Goal: Task Accomplishment & Management: Use online tool/utility

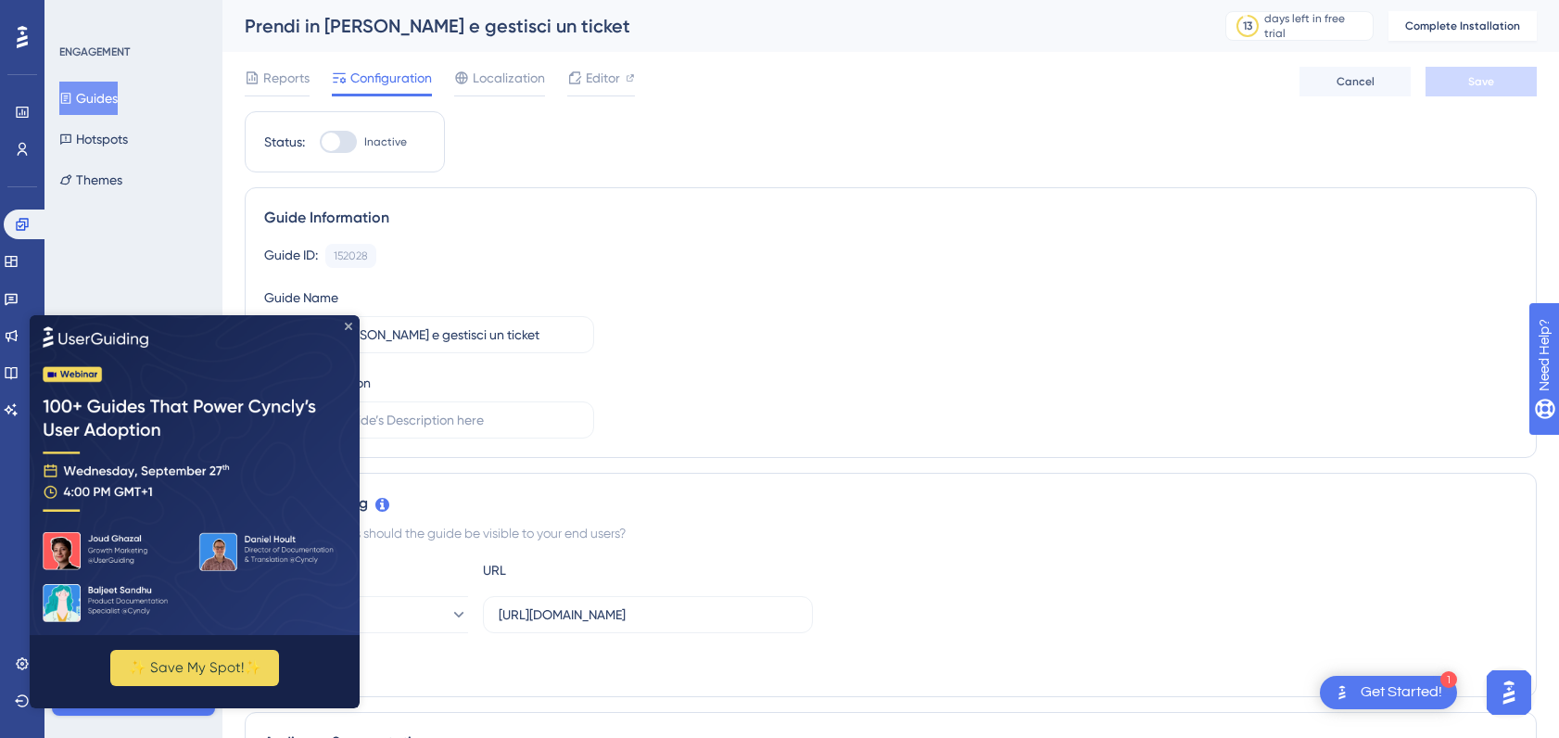
click at [348, 323] on icon "Close Preview" at bounding box center [348, 325] width 7 height 7
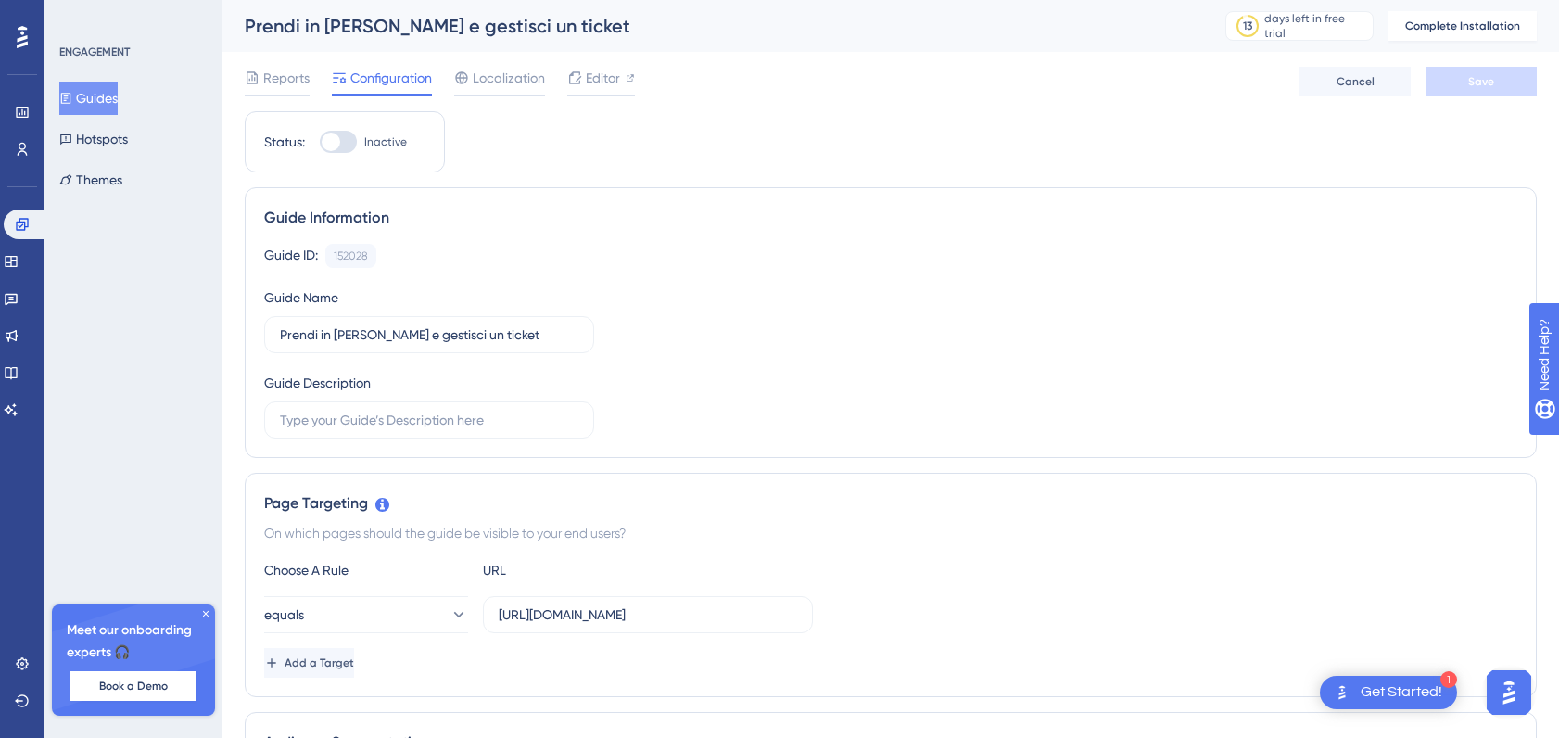
click at [111, 104] on button "Guides" at bounding box center [88, 98] width 58 height 33
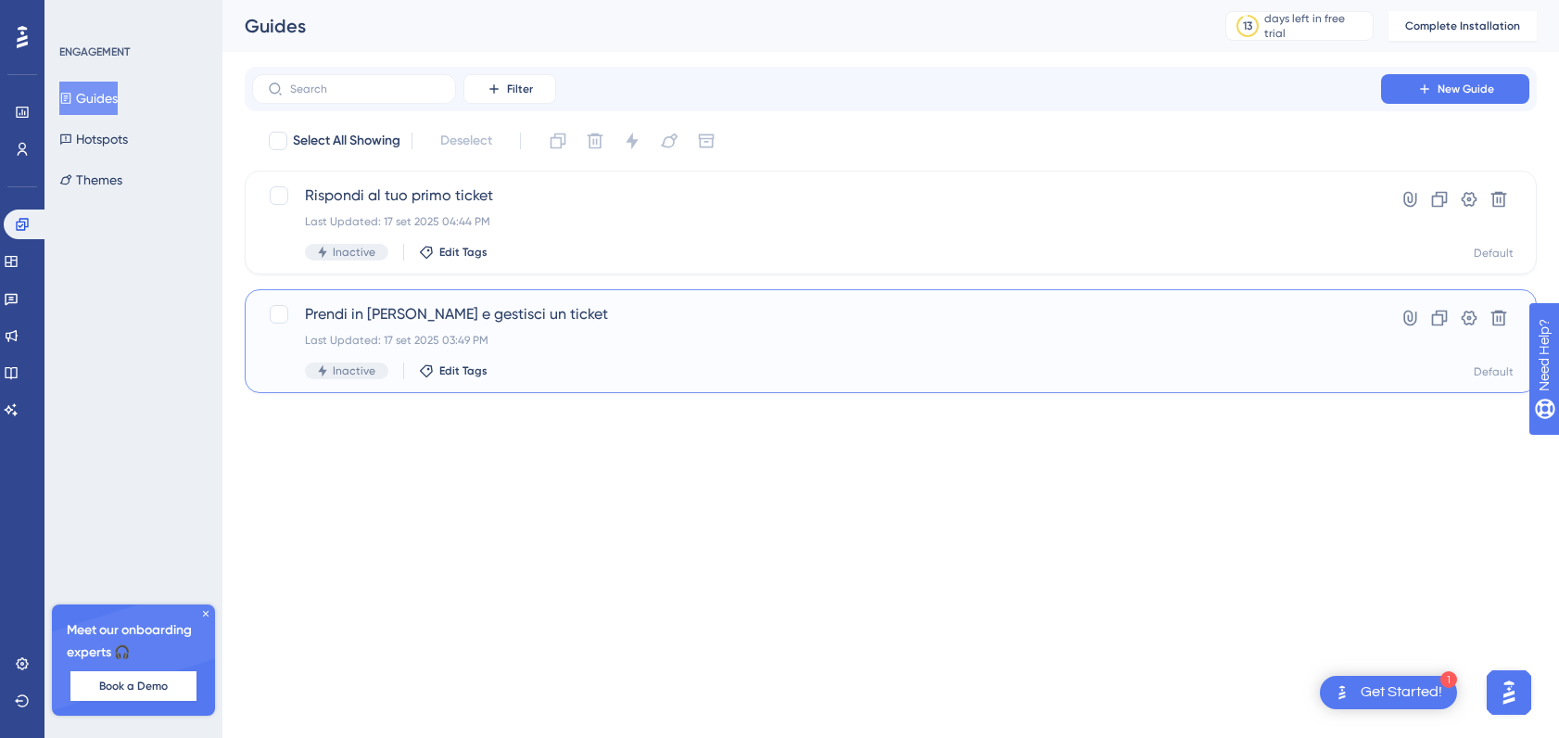
click at [876, 366] on div "Inactive Edit Tags" at bounding box center [816, 370] width 1023 height 17
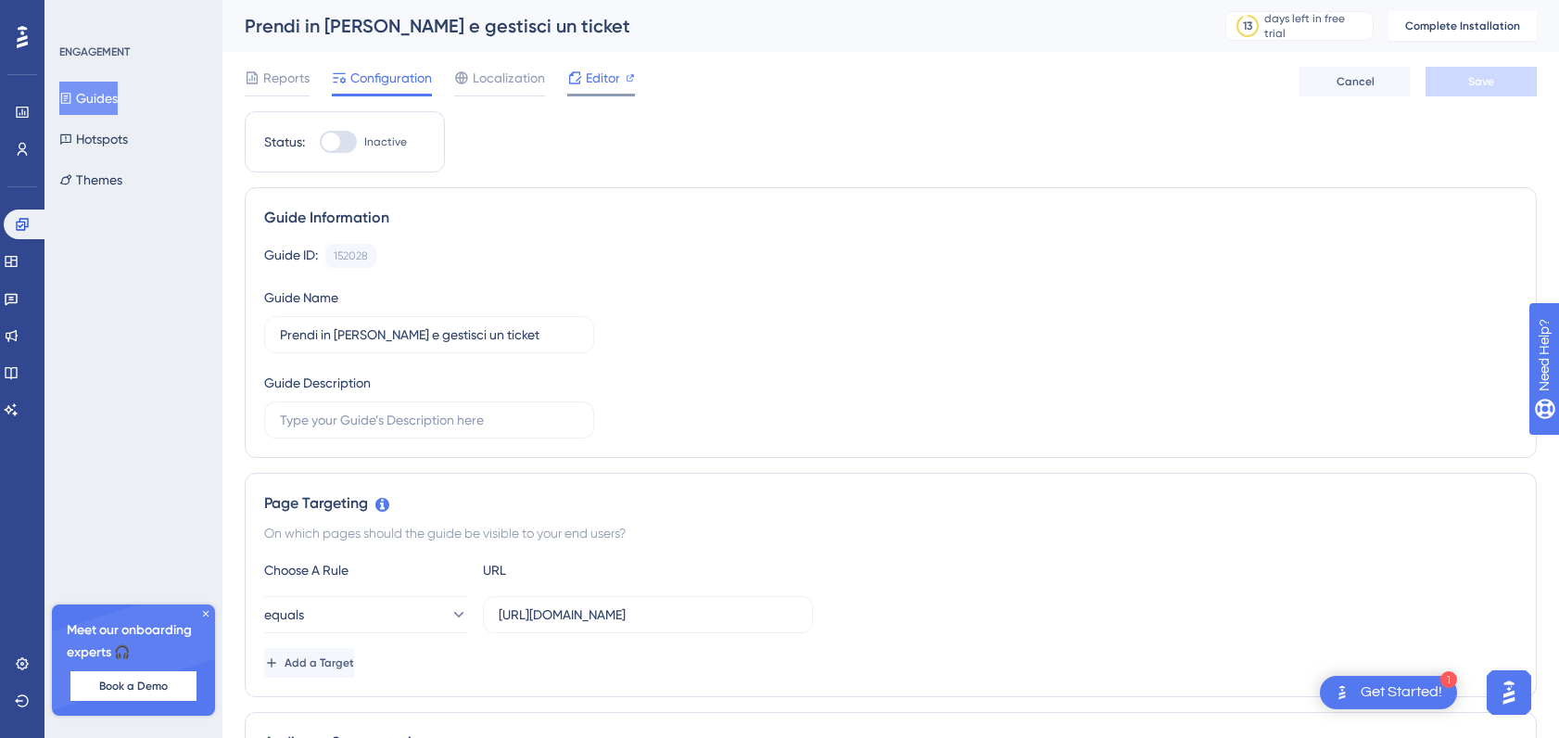
click at [602, 84] on span "Editor" at bounding box center [603, 78] width 34 height 22
click at [106, 100] on button "Guides" at bounding box center [88, 98] width 58 height 33
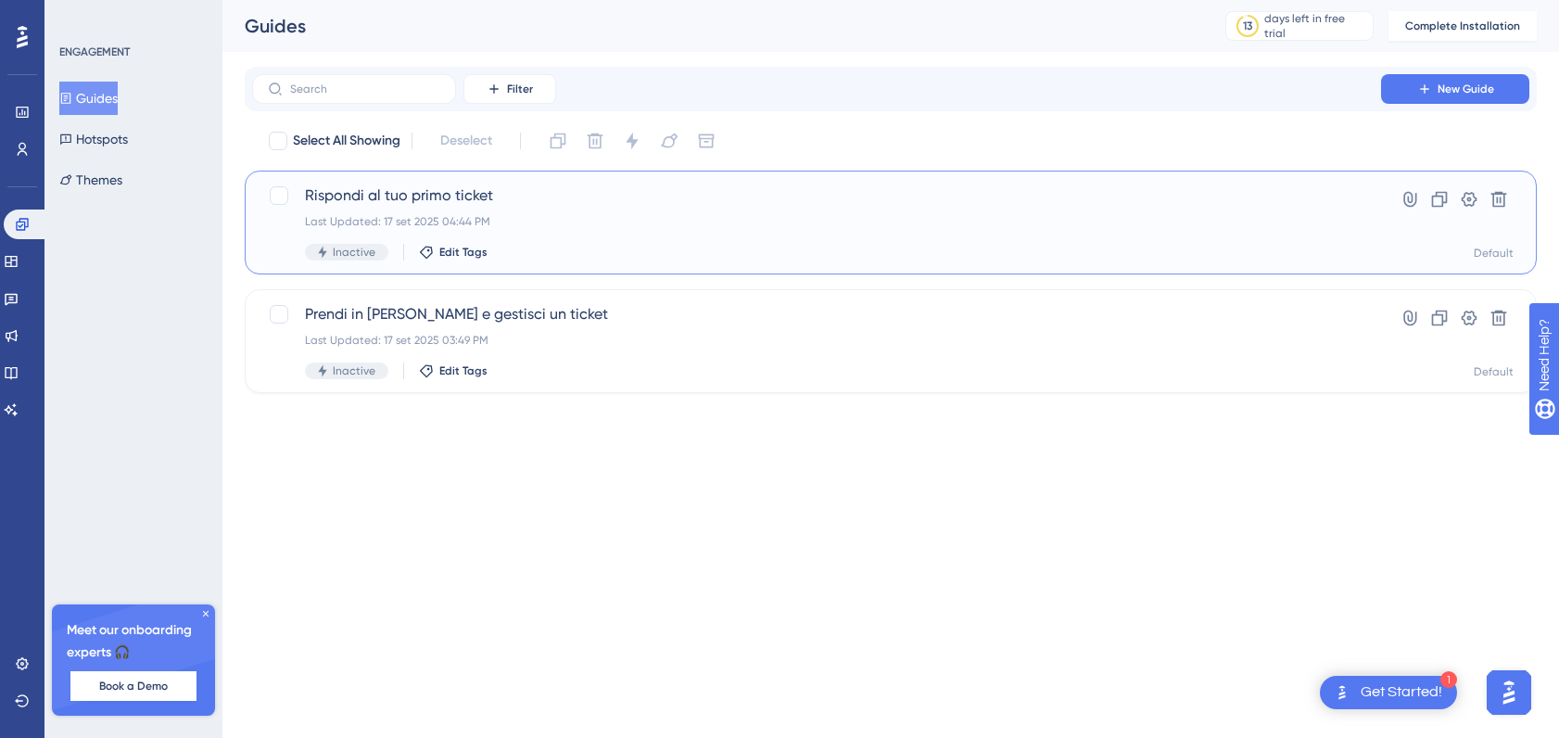
click at [660, 246] on div "Inactive Edit Tags" at bounding box center [816, 252] width 1023 height 17
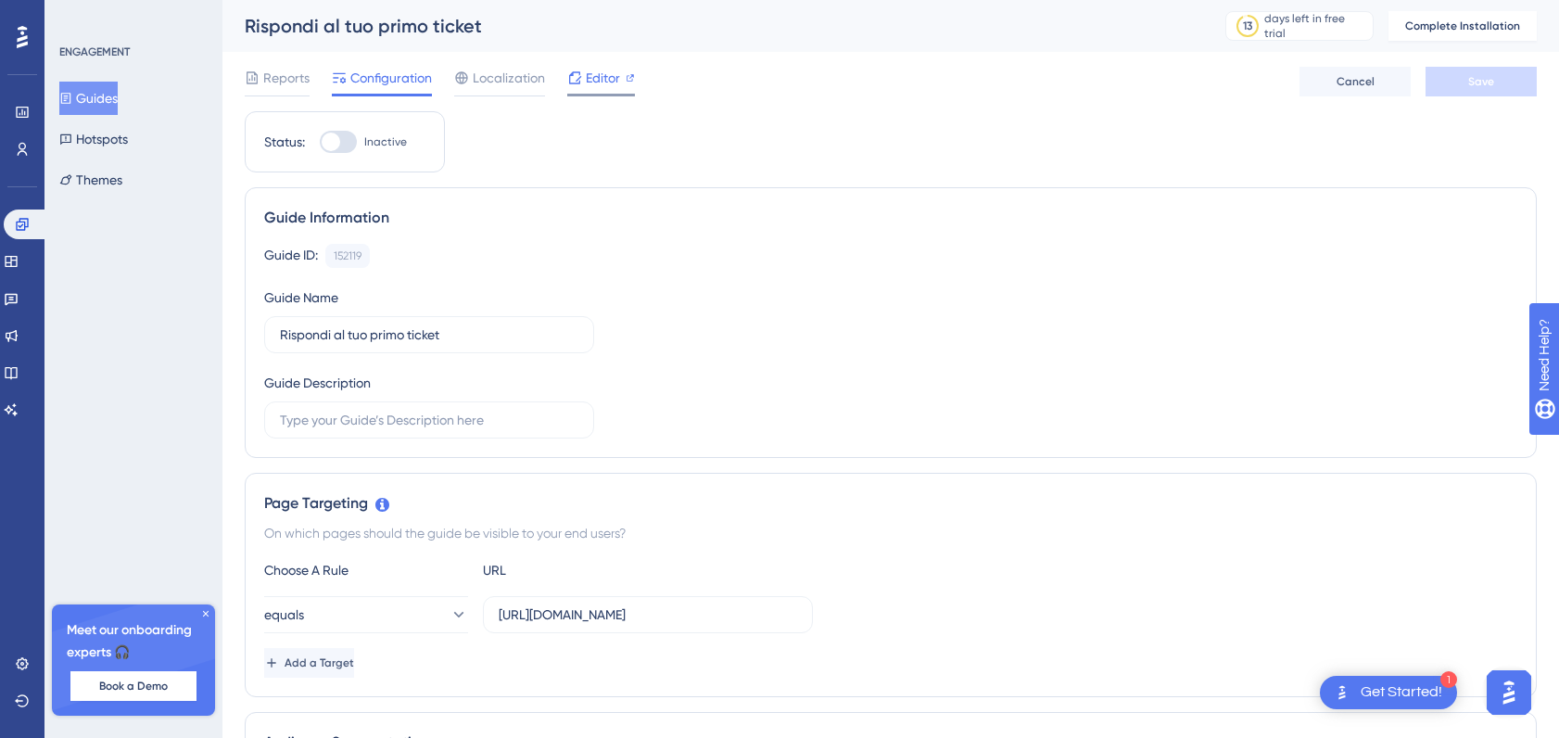
click at [590, 71] on span "Editor" at bounding box center [603, 78] width 34 height 22
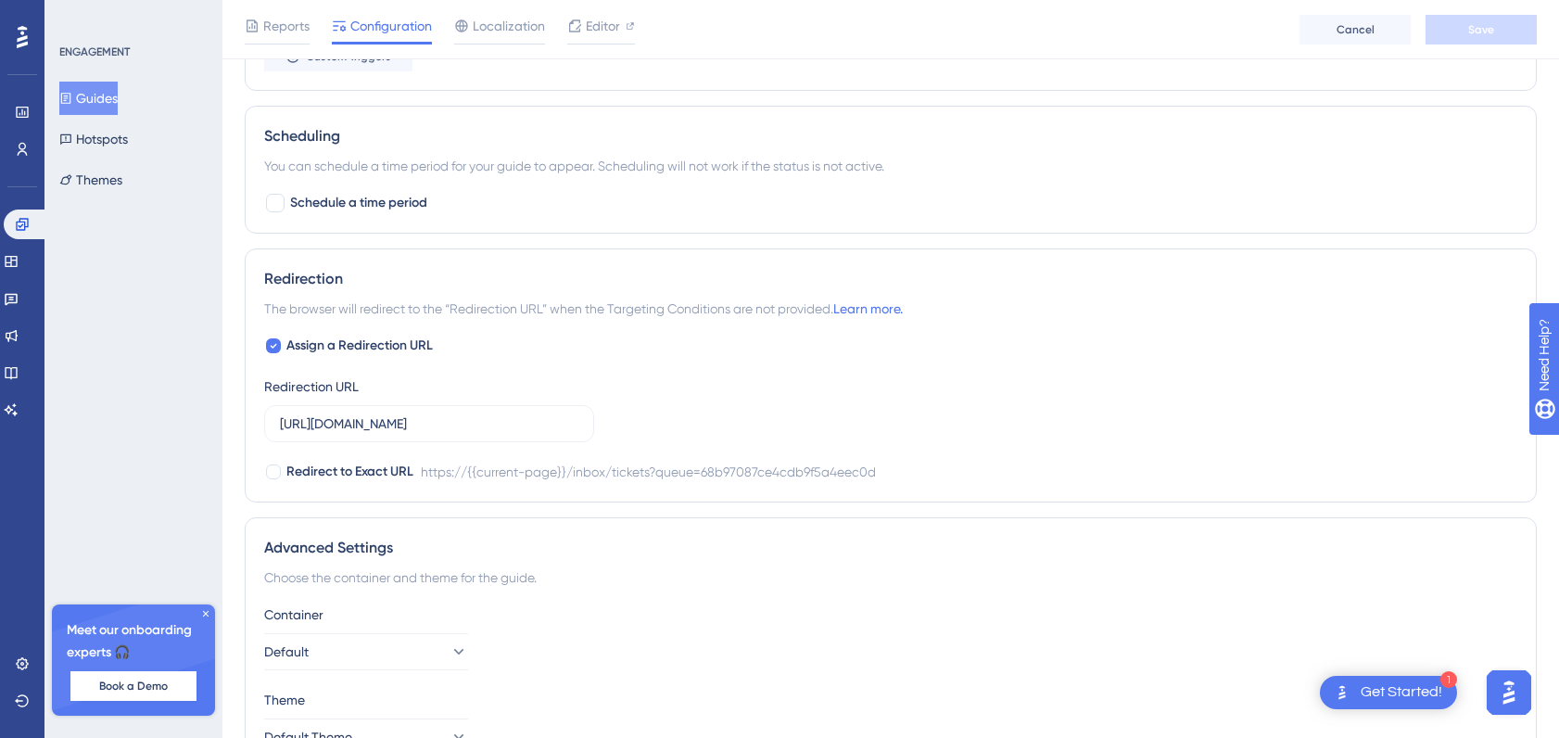
scroll to position [1236, 0]
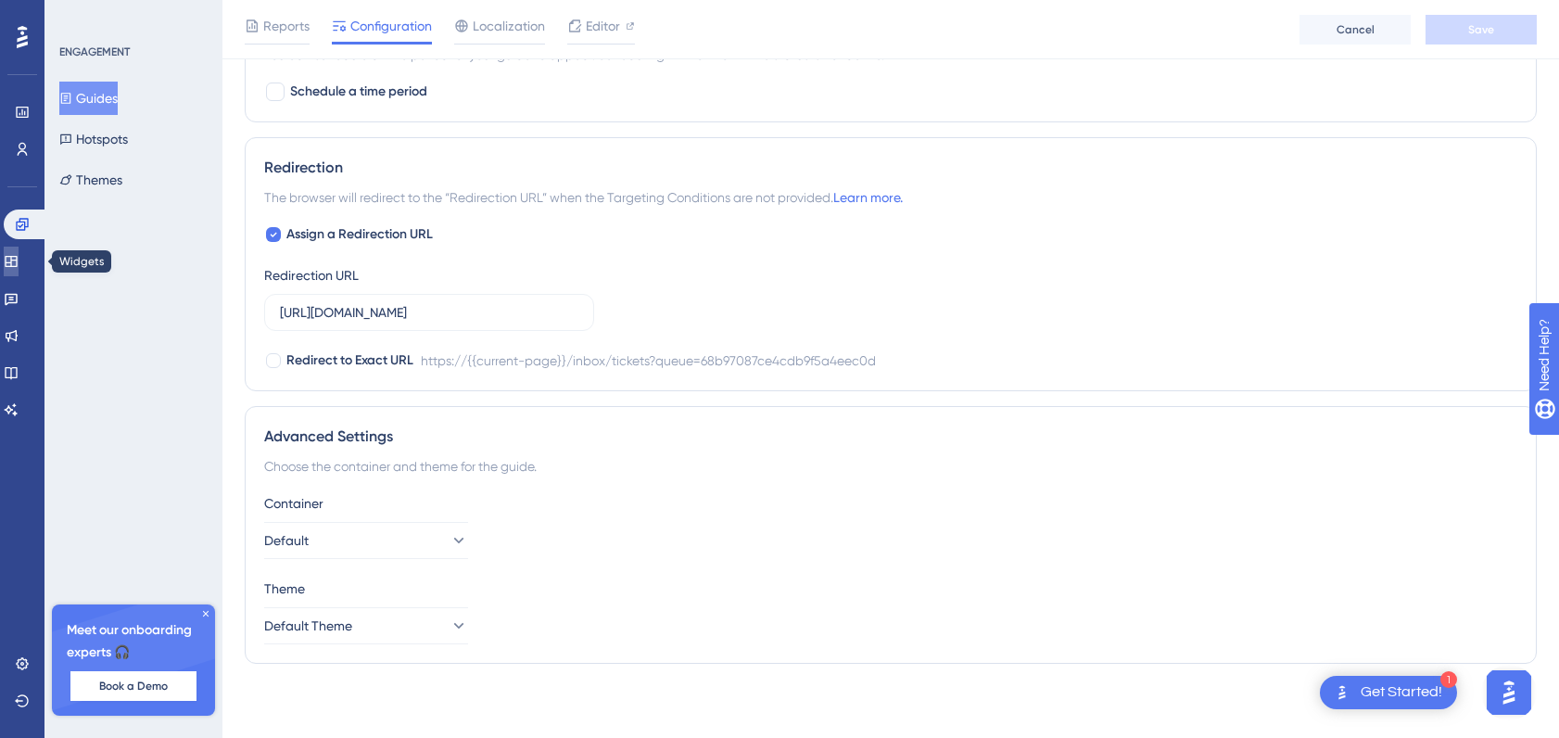
click at [16, 265] on icon at bounding box center [11, 261] width 12 height 11
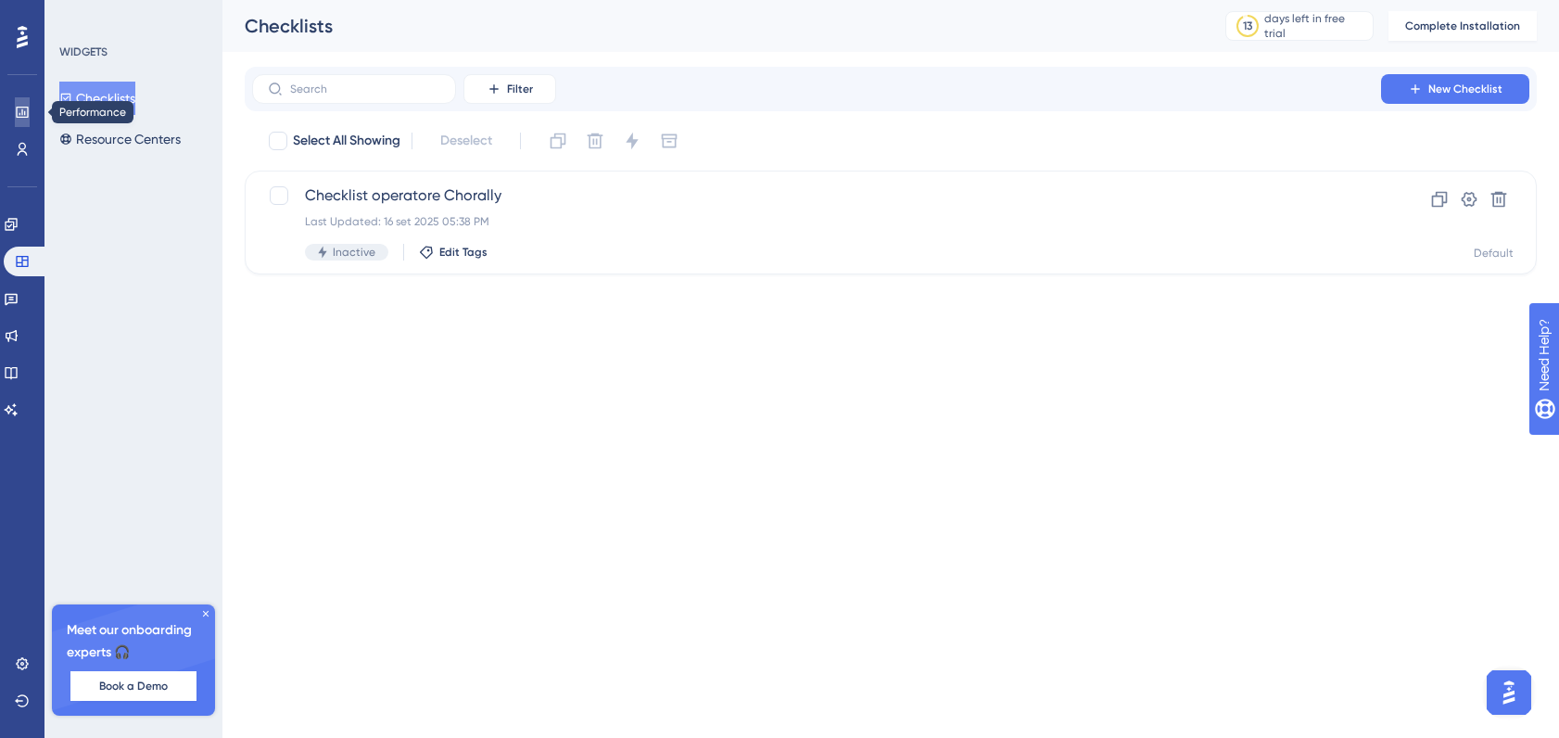
click at [19, 117] on icon at bounding box center [22, 112] width 12 height 11
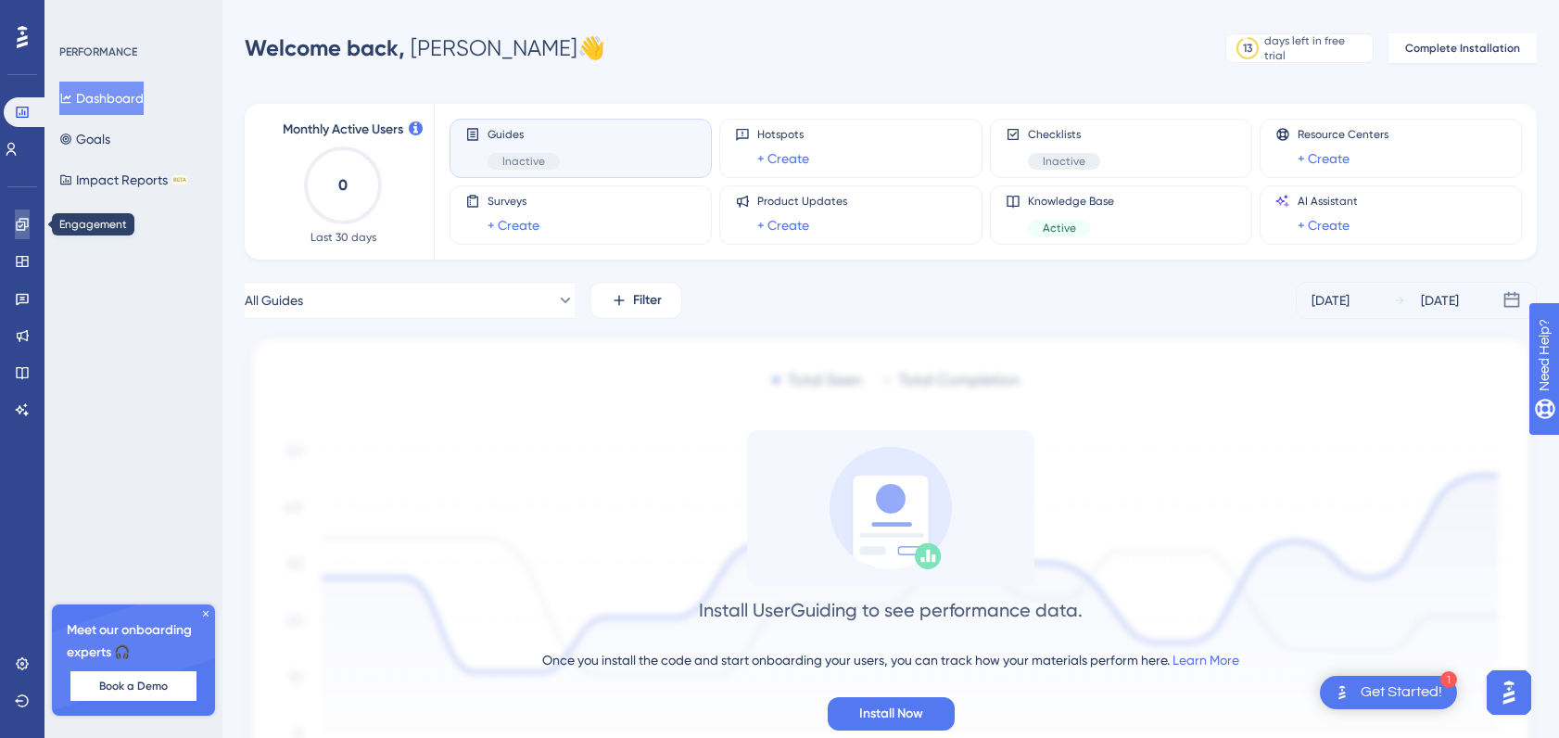
click at [19, 222] on icon at bounding box center [22, 224] width 15 height 15
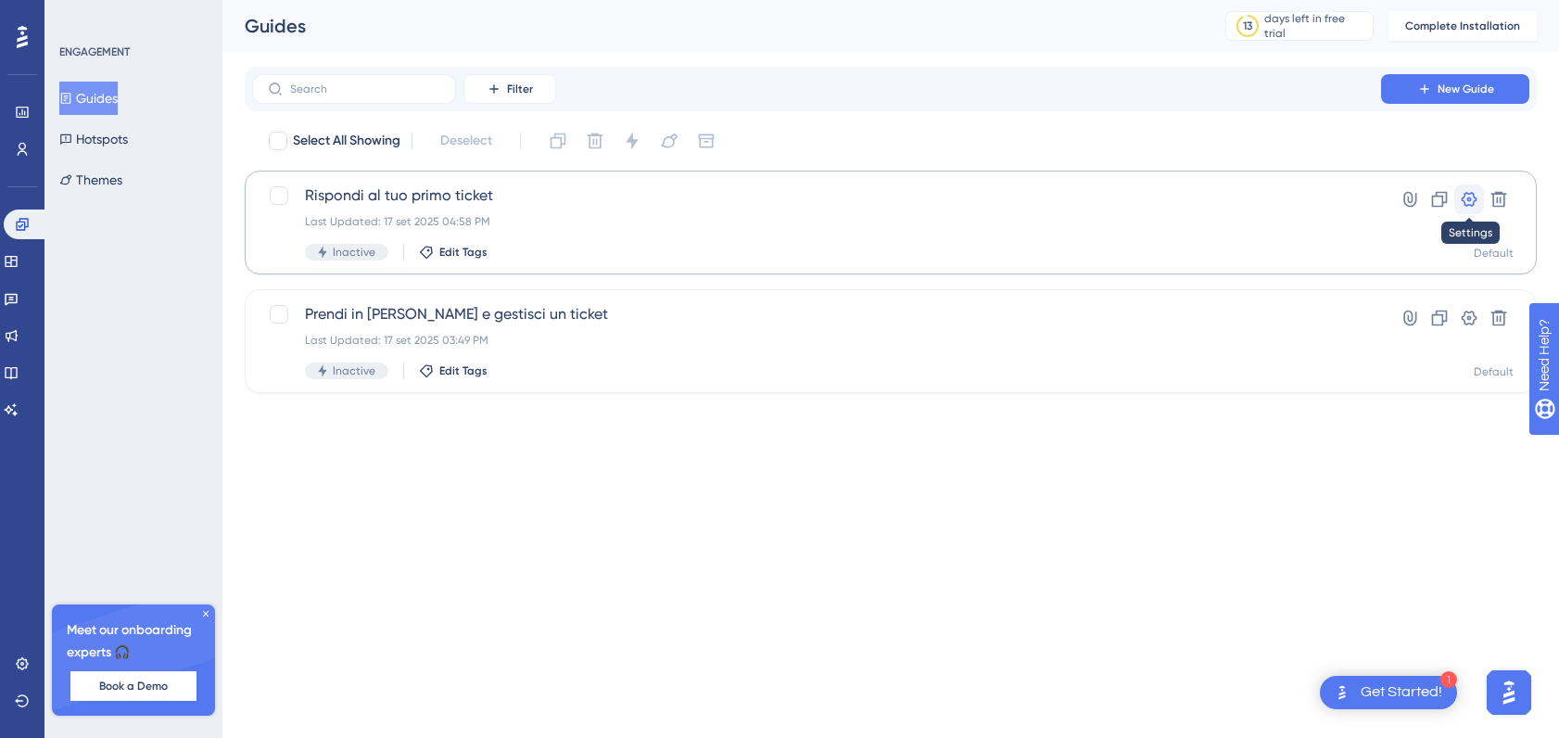
click at [1466, 196] on icon at bounding box center [1469, 199] width 19 height 19
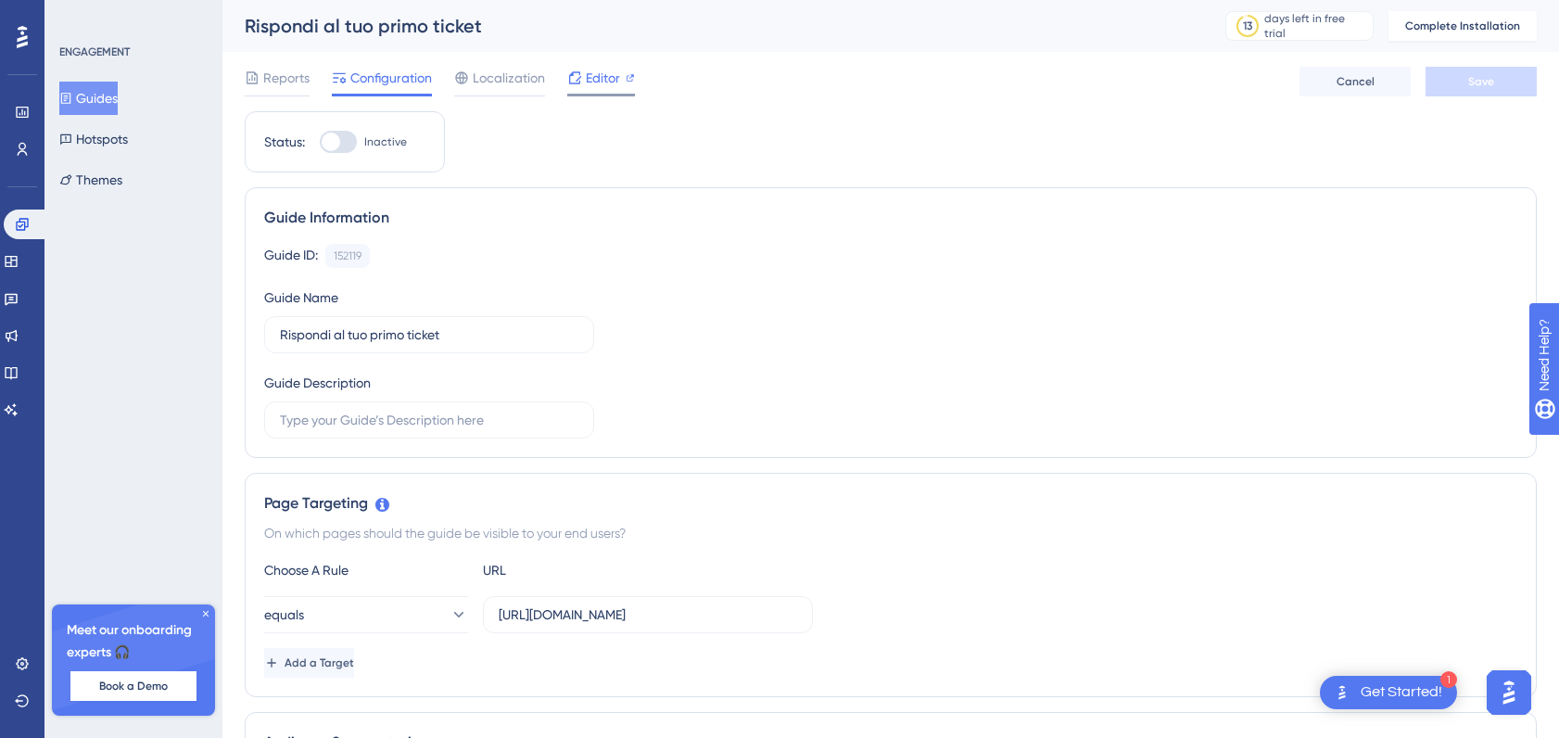
click at [603, 82] on span "Editor" at bounding box center [603, 78] width 34 height 22
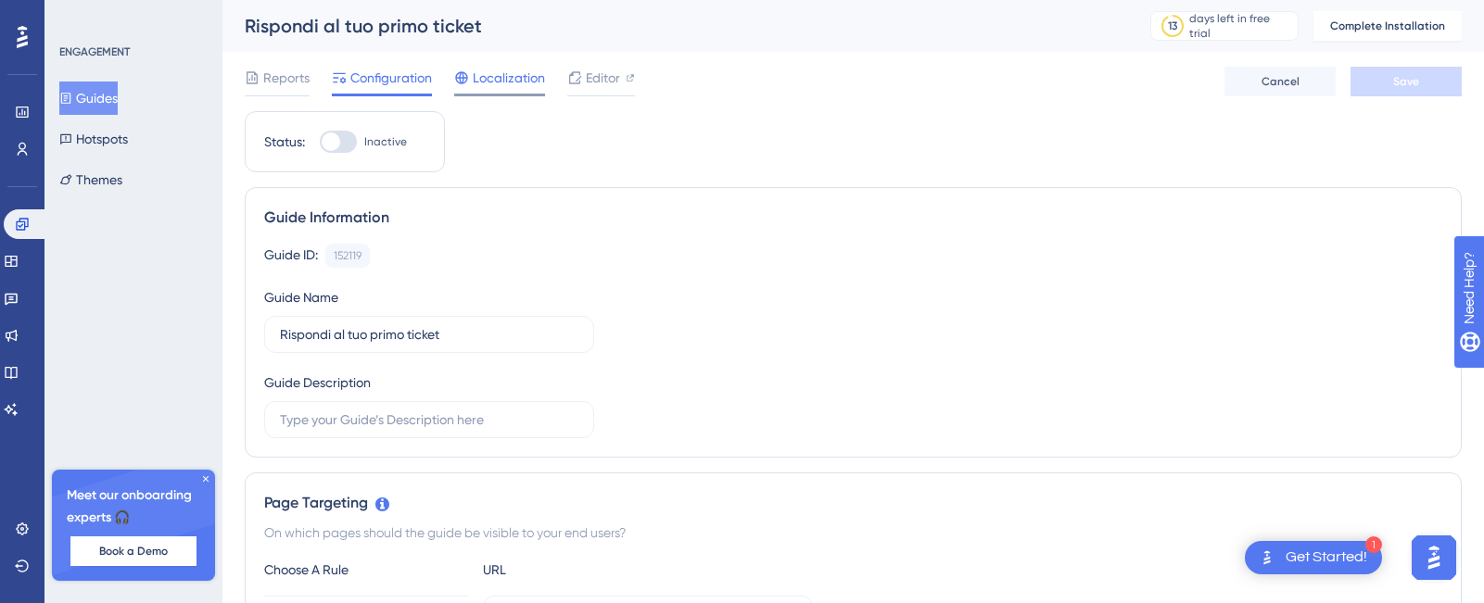
click at [480, 80] on span "Localization" at bounding box center [509, 78] width 72 height 22
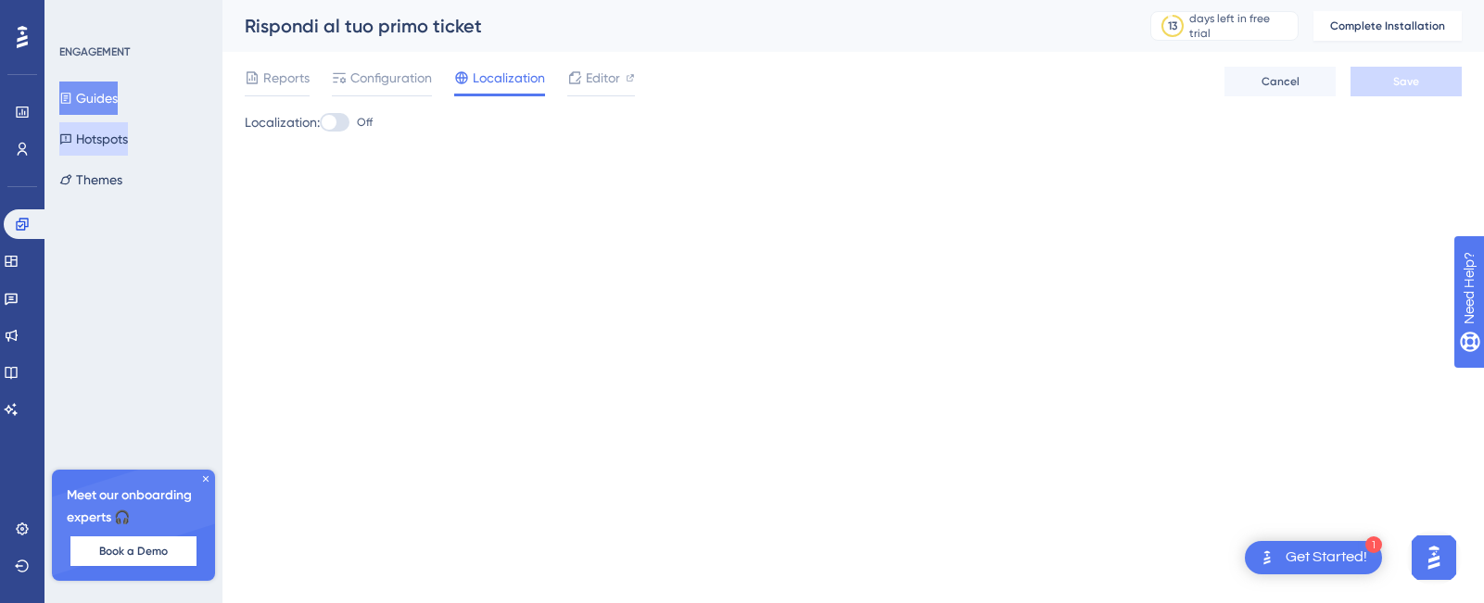
click at [99, 145] on button "Hotspots" at bounding box center [93, 138] width 69 height 33
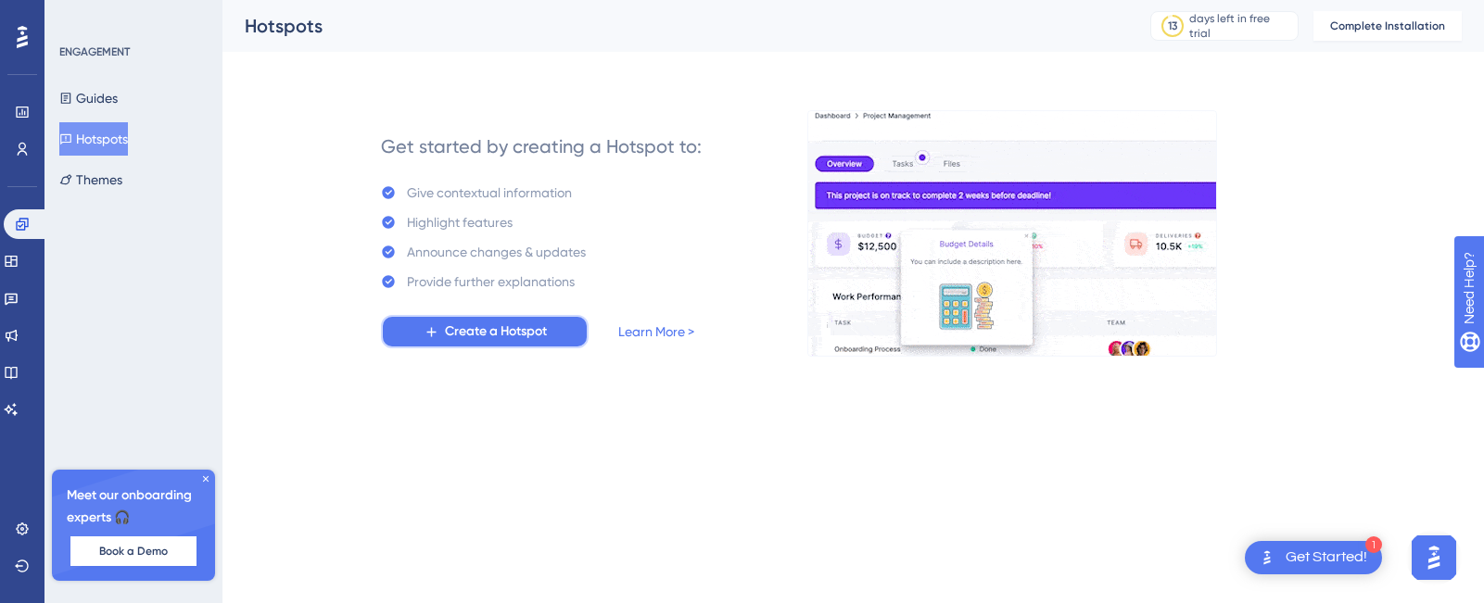
click at [505, 331] on span "Create a Hotspot" at bounding box center [496, 332] width 102 height 22
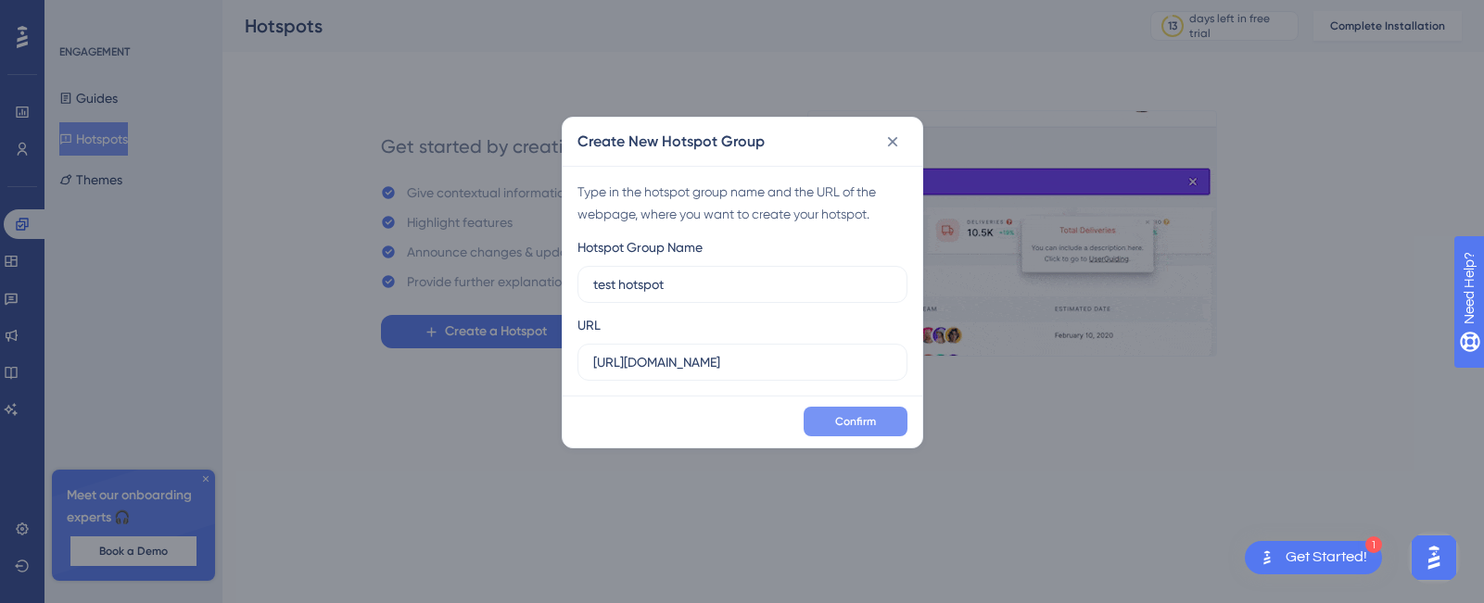
type input "test hotspot"
click at [839, 424] on span "Confirm" at bounding box center [855, 421] width 41 height 15
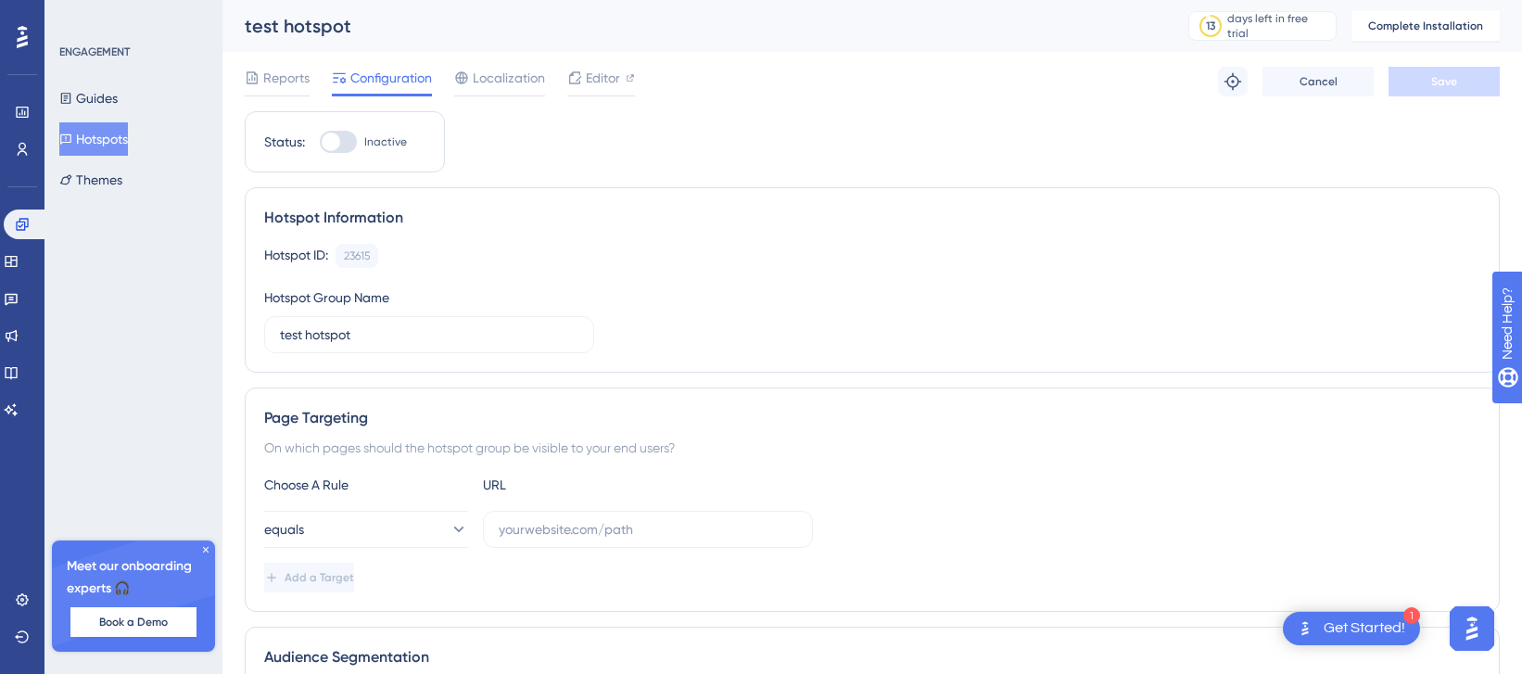
click at [1354, 631] on div "Get Started!" at bounding box center [1365, 628] width 82 height 20
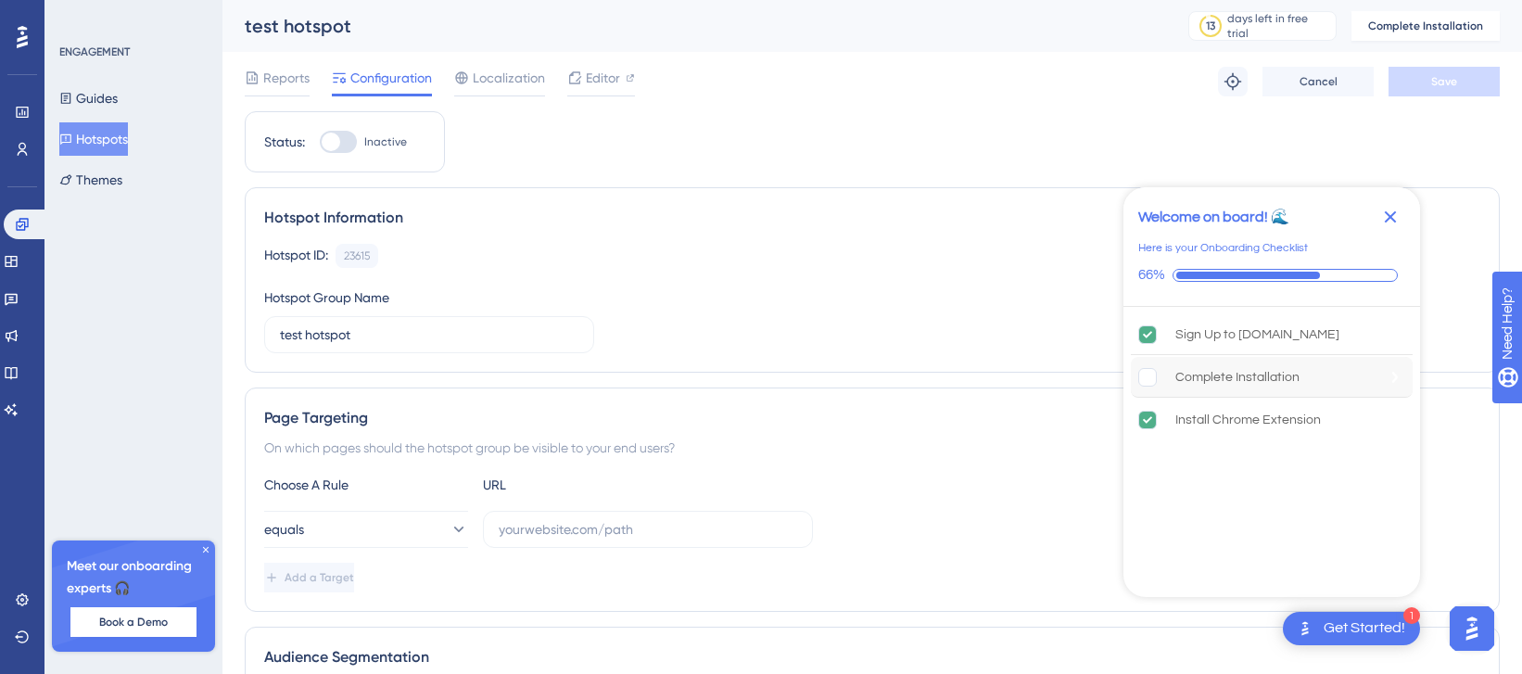
click at [1168, 387] on div "Complete Installation" at bounding box center [1272, 377] width 282 height 41
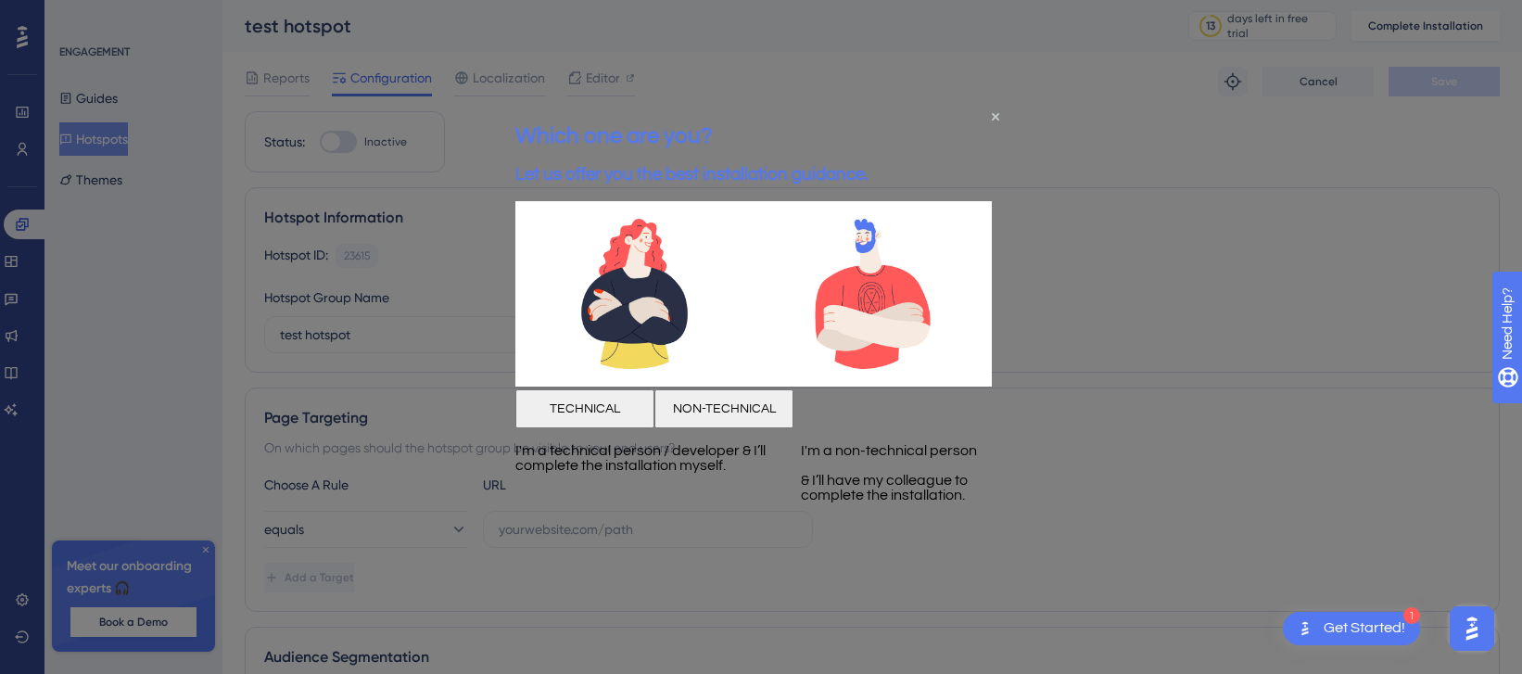
click at [793, 428] on button "NON-TECHNICAL" at bounding box center [723, 408] width 139 height 39
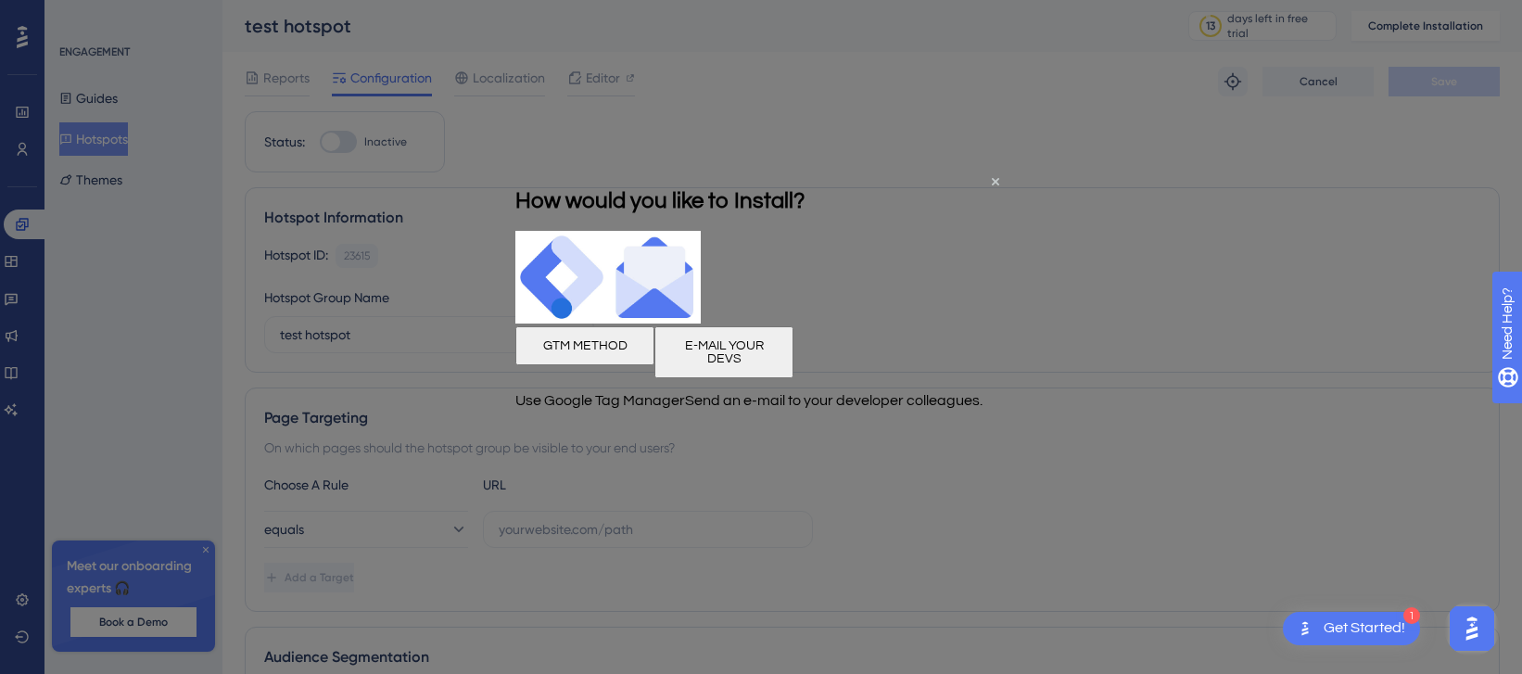
click at [439, 160] on div at bounding box center [761, 337] width 1522 height 674
click at [654, 364] on button "GTM METHOD" at bounding box center [584, 344] width 139 height 39
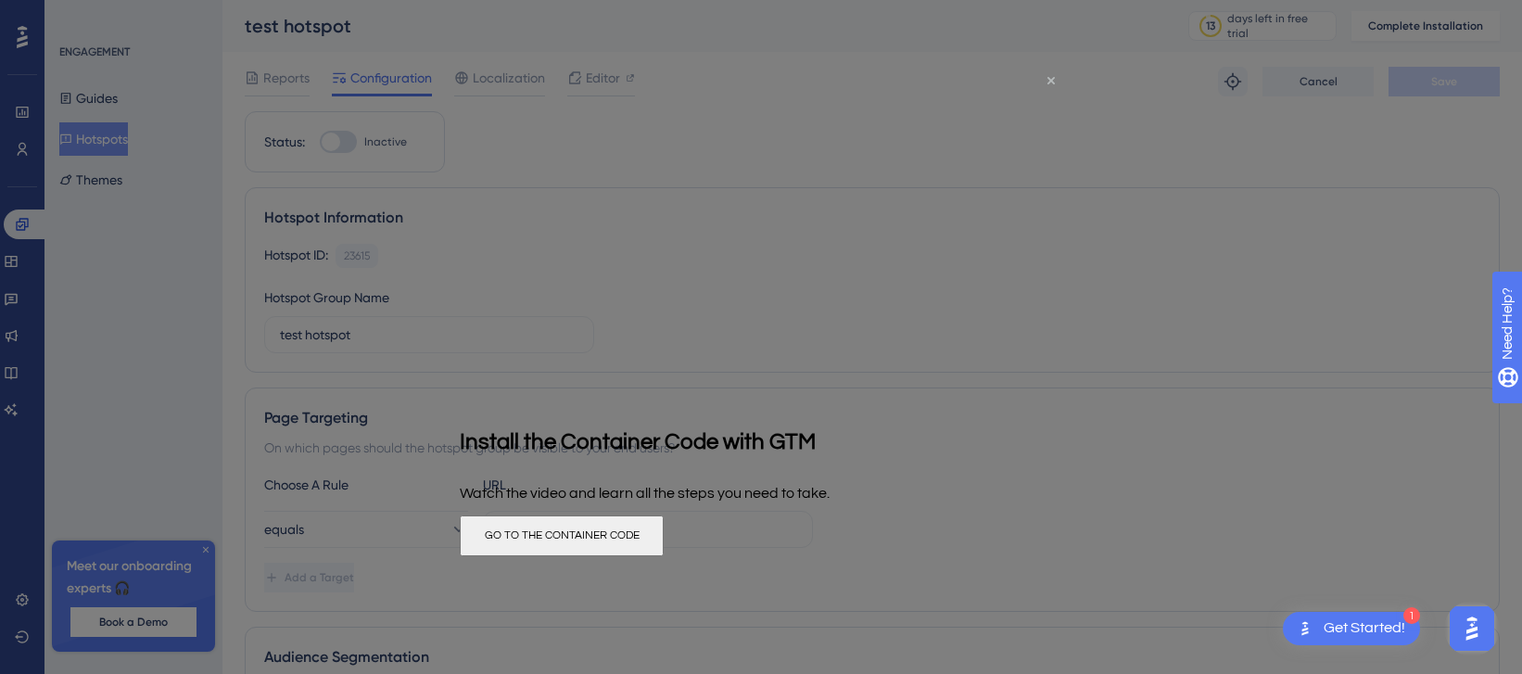
click at [1052, 82] on icon "Close Preview" at bounding box center [1050, 79] width 7 height 7
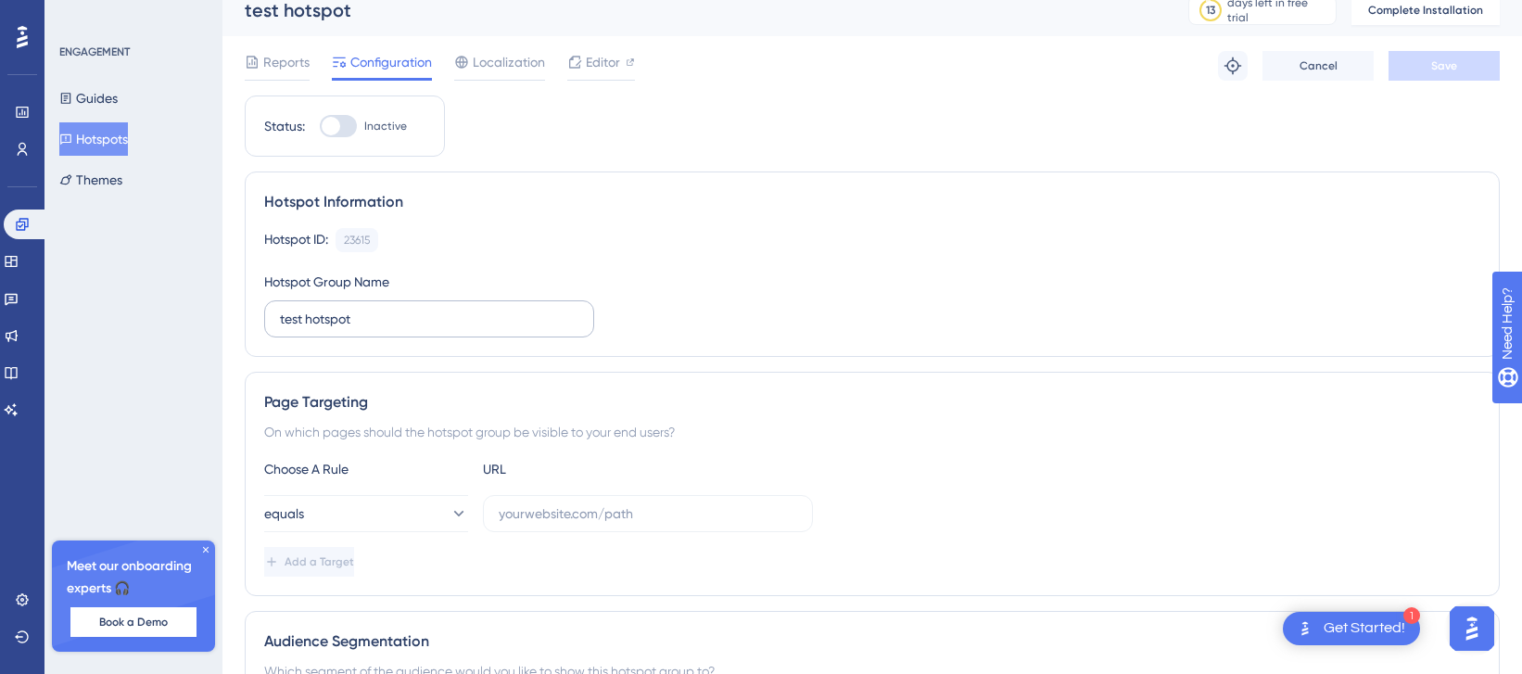
scroll to position [51, 0]
